Goal: Complete application form

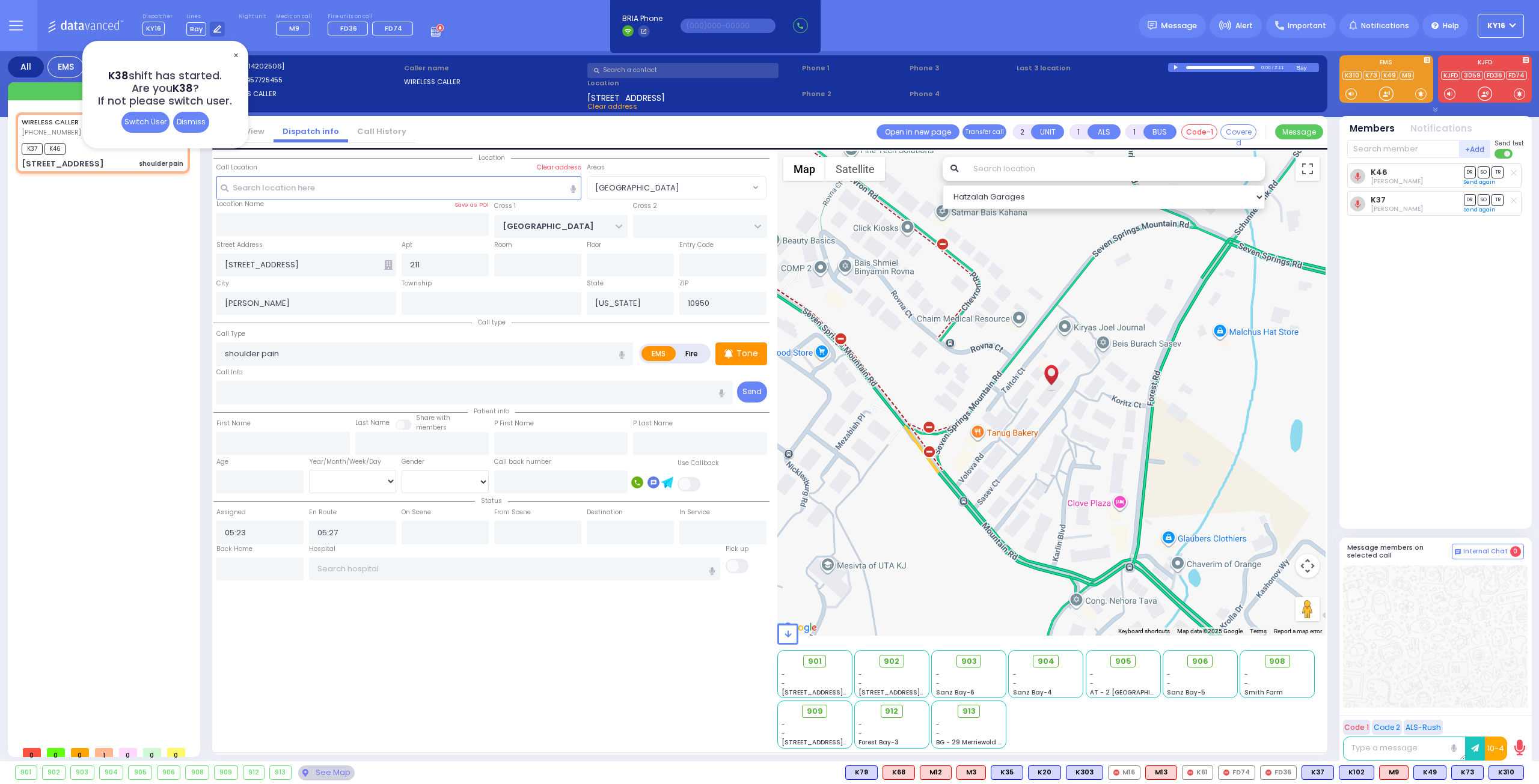
select select "[GEOGRAPHIC_DATA]"
select select
click at [190, 120] on div "Dismiss" at bounding box center [191, 122] width 36 height 21
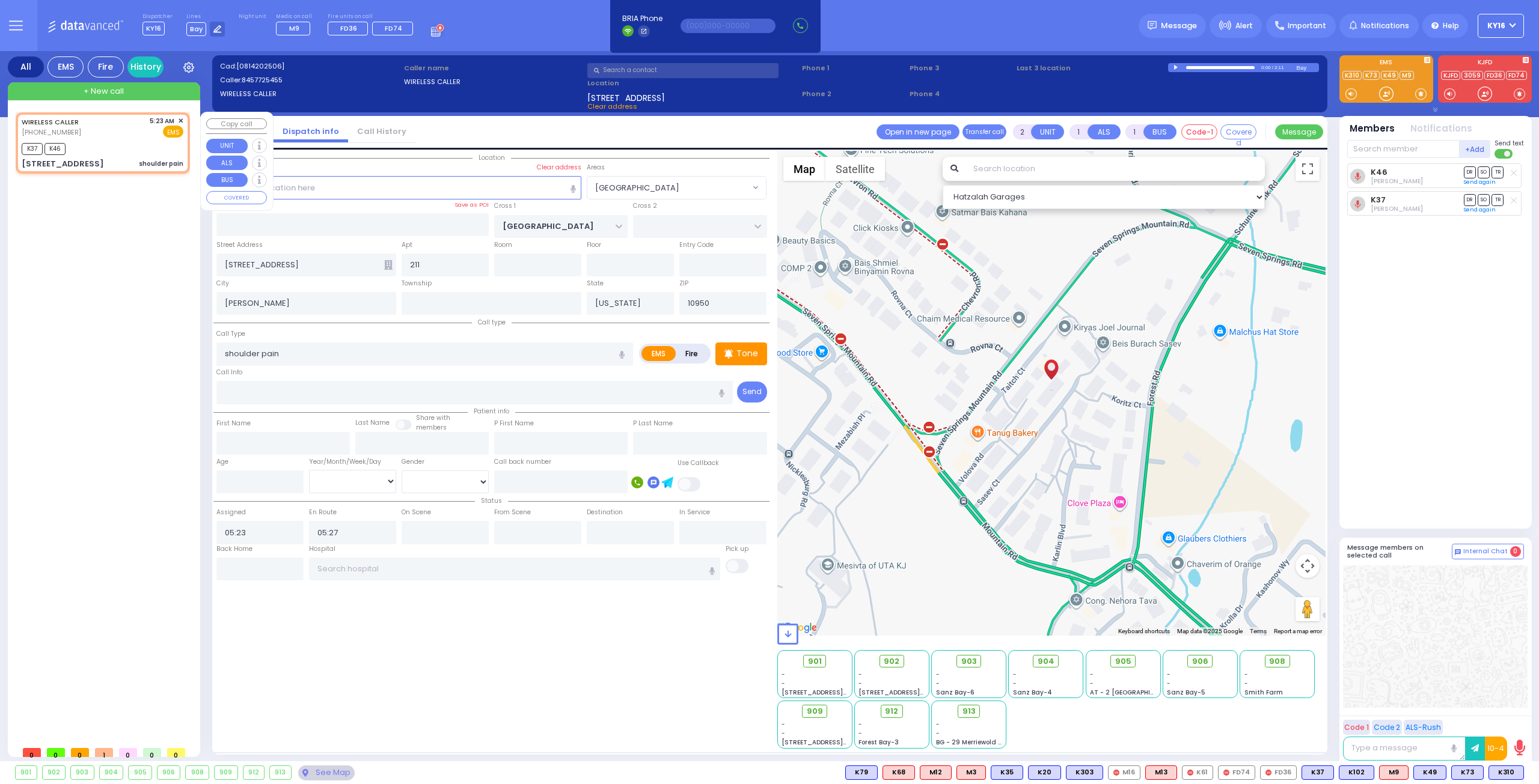
click at [181, 117] on span "✕" at bounding box center [180, 121] width 5 height 10
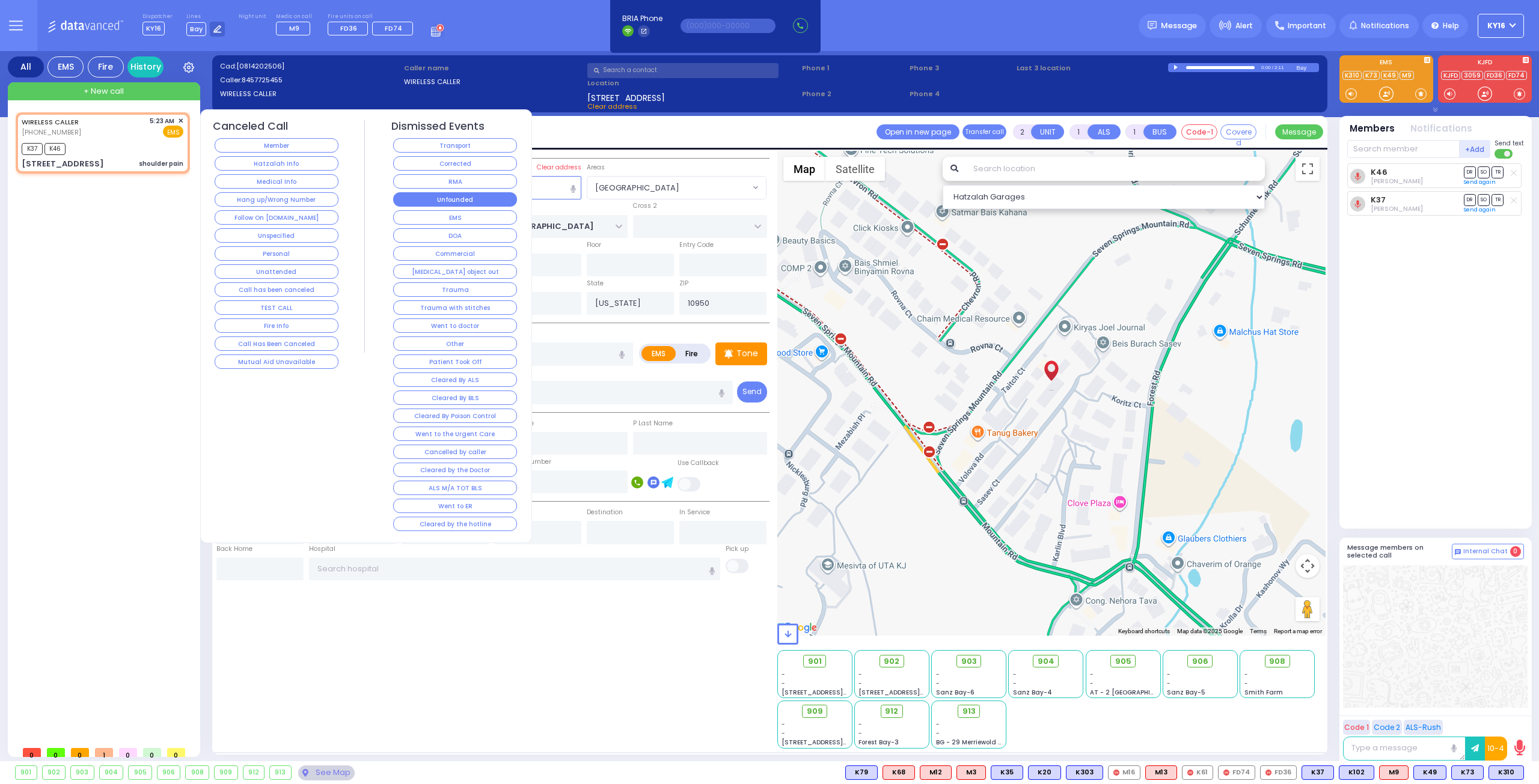
click at [447, 197] on button "Unfounded" at bounding box center [455, 200] width 124 height 15
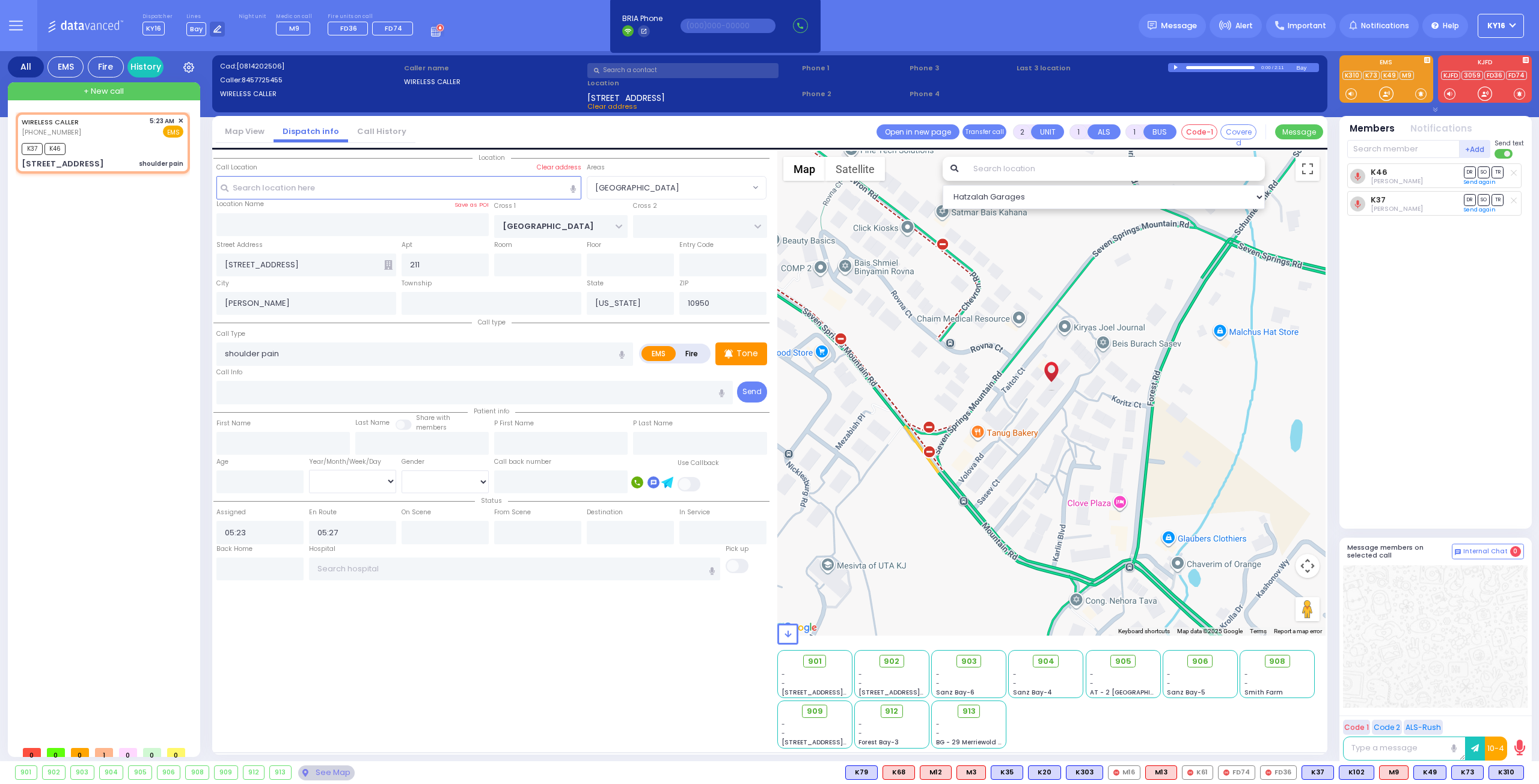
select select
radio input "true"
select select
